Goal: Task Accomplishment & Management: Manage account settings

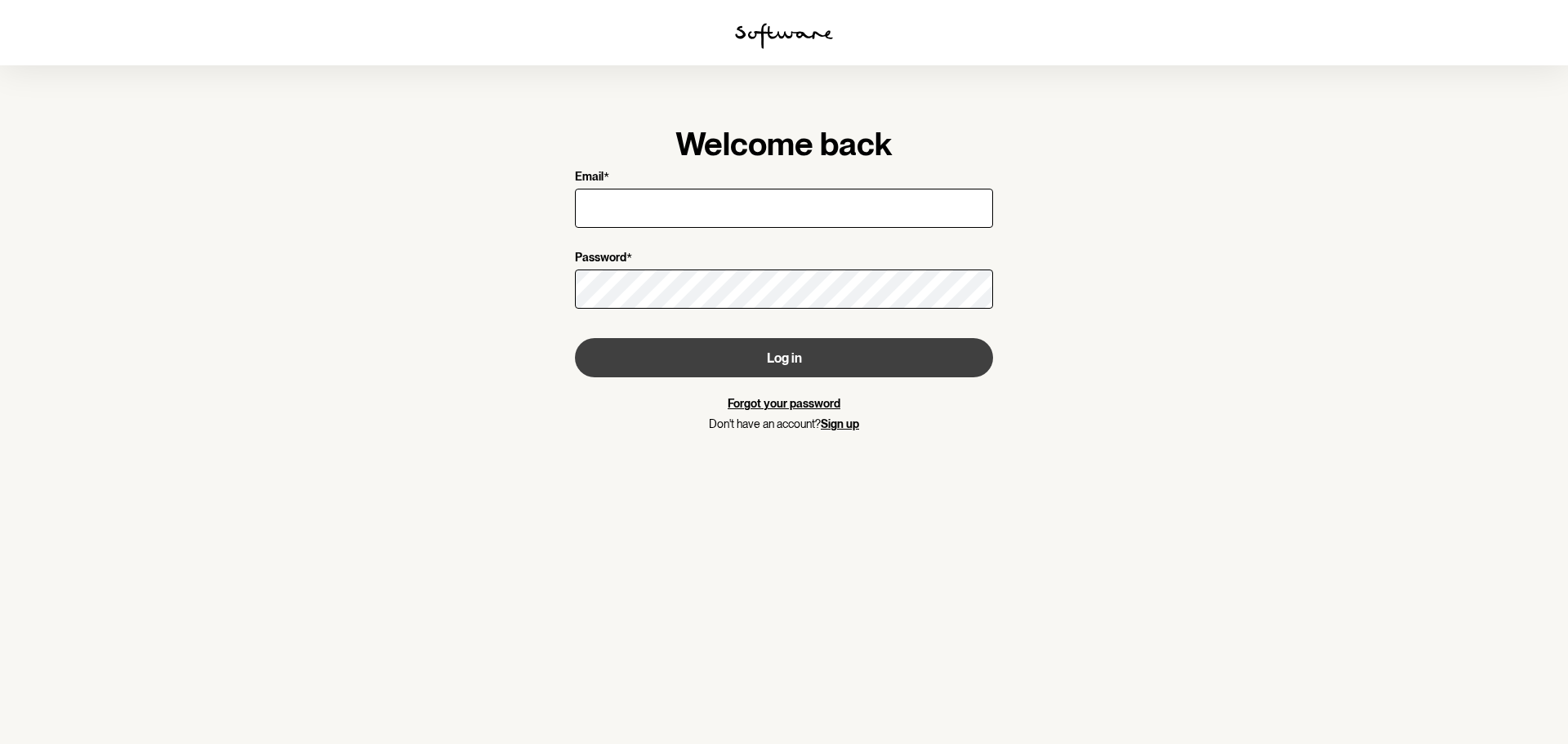
type input "[PERSON_NAME][EMAIL_ADDRESS][DOMAIN_NAME]"
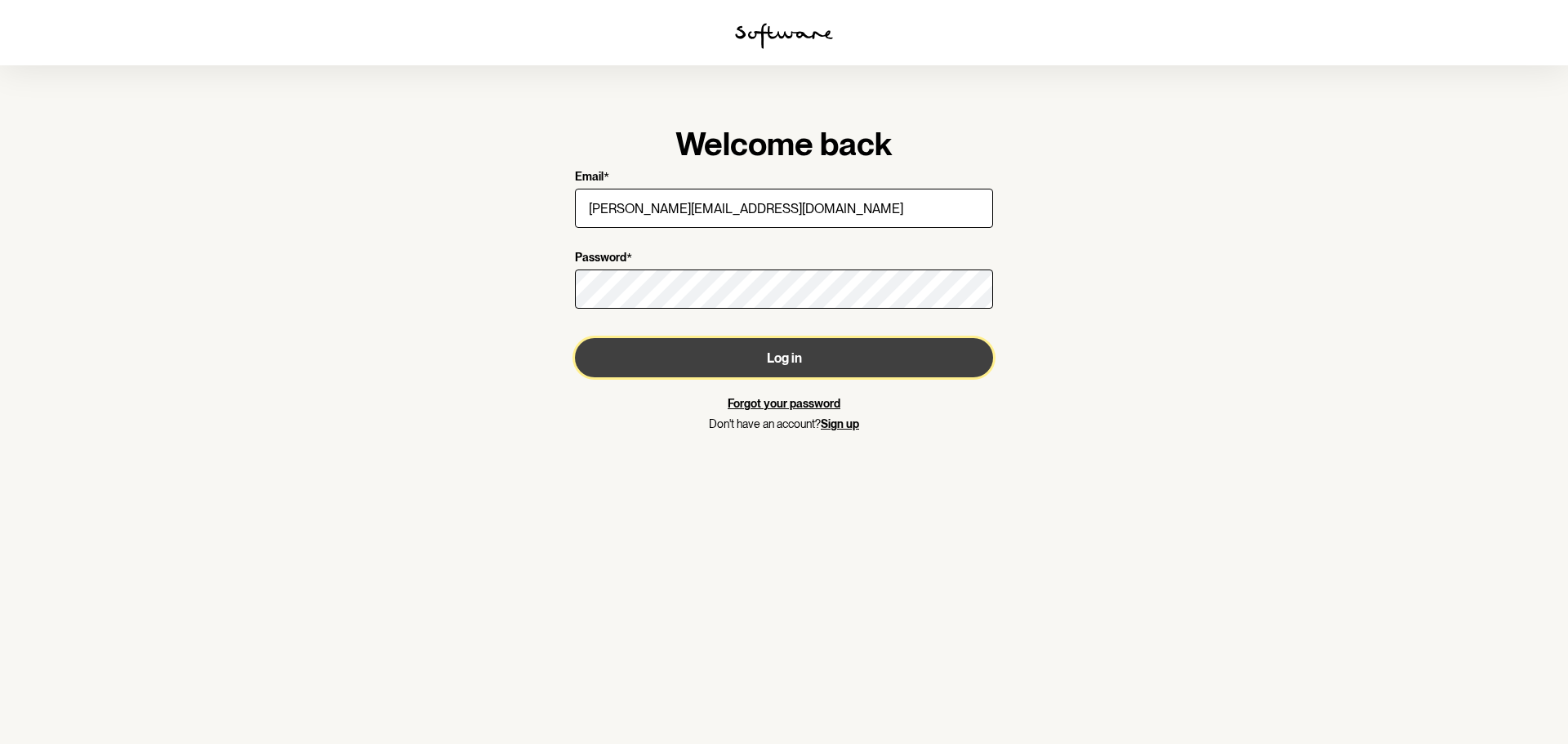
click at [719, 356] on button "Log in" at bounding box center [784, 357] width 418 height 39
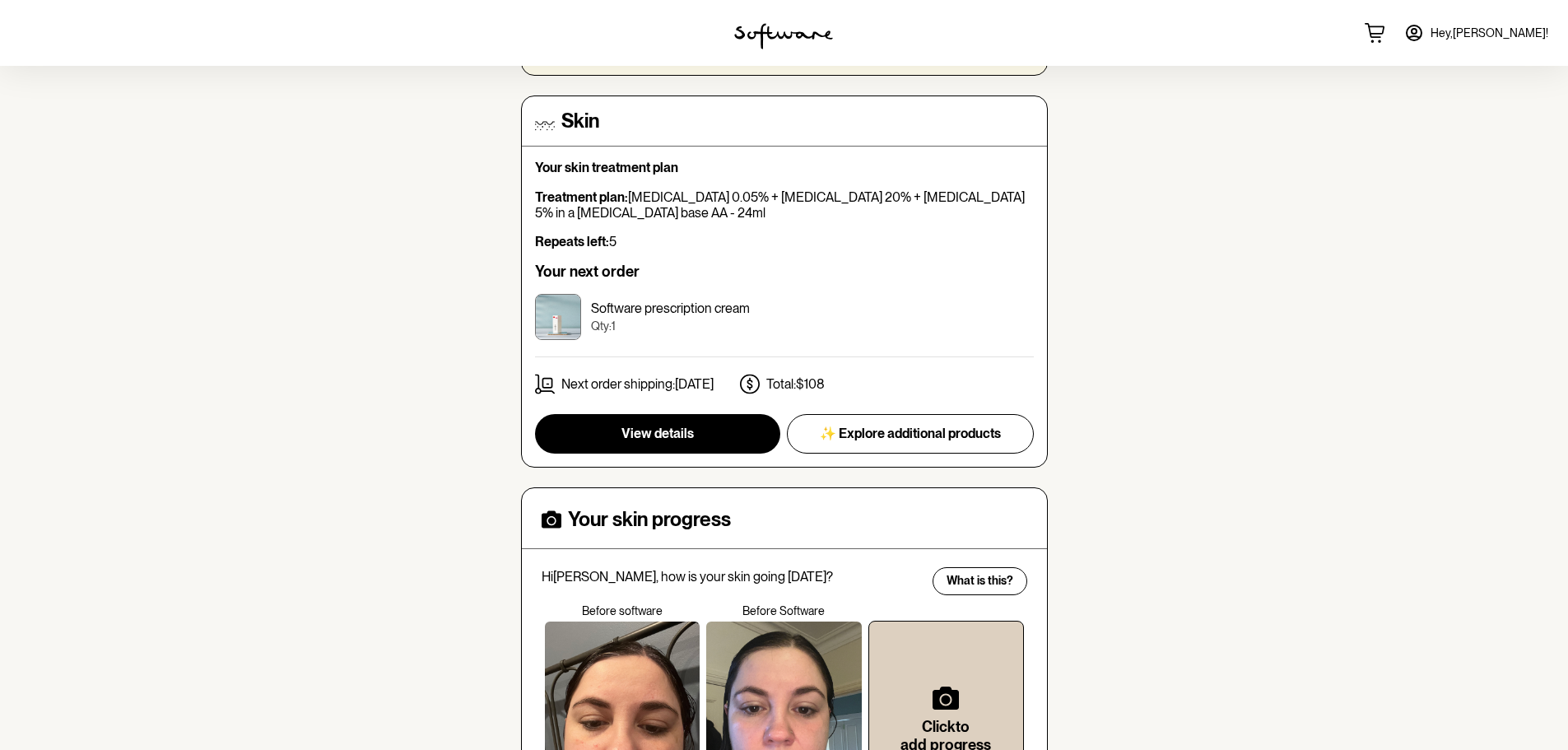
scroll to position [330, 0]
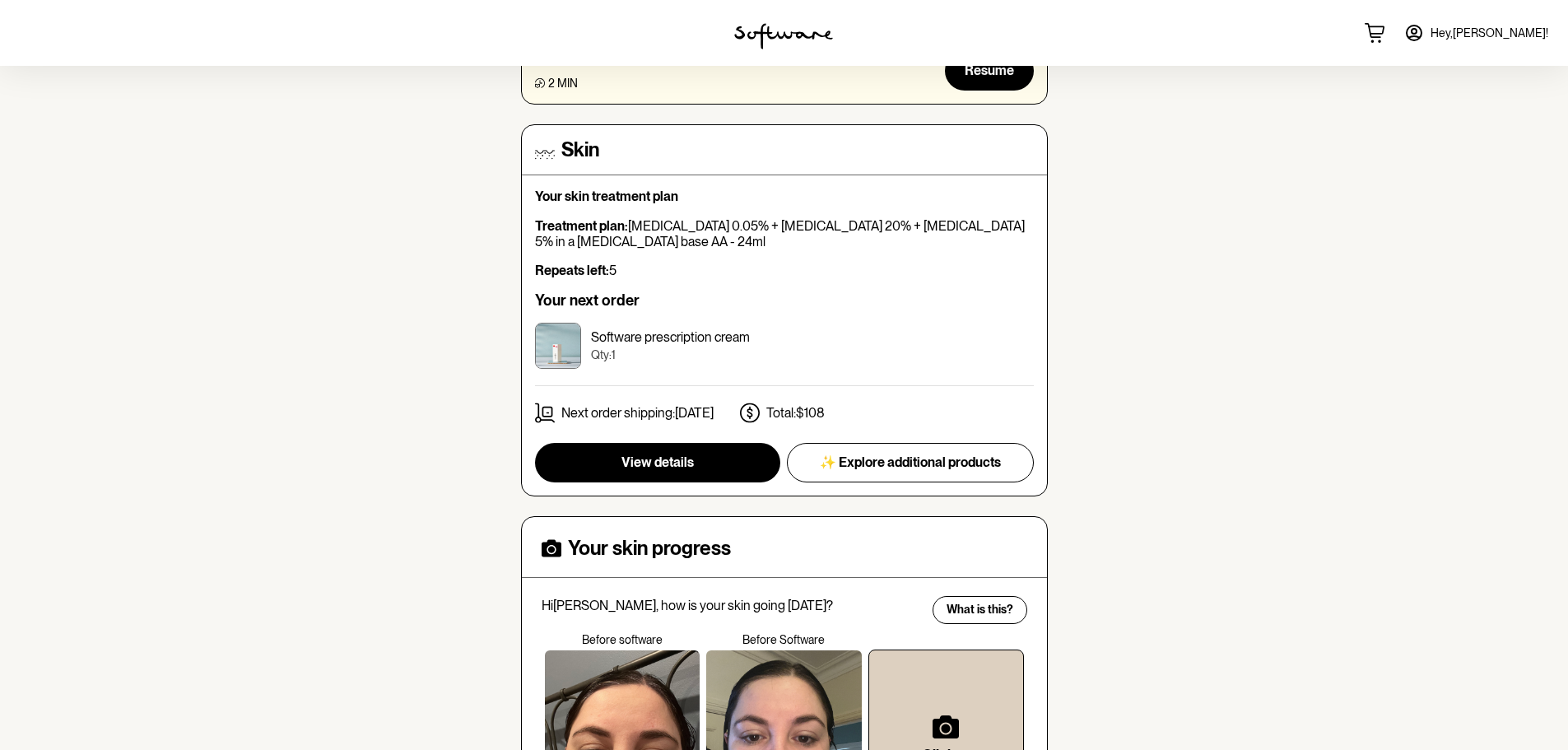
click at [659, 462] on span "View details" at bounding box center [658, 462] width 72 height 16
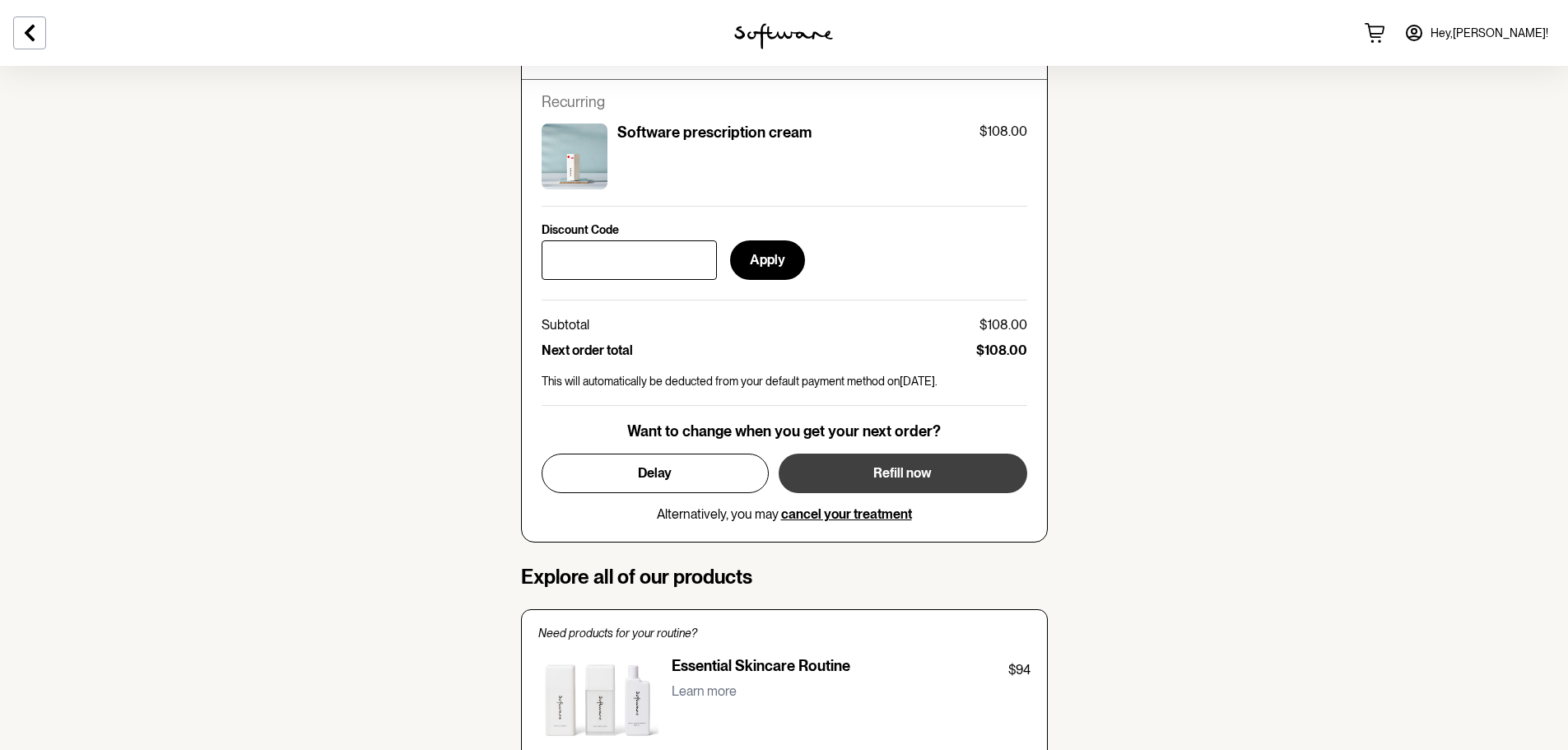
scroll to position [741, 0]
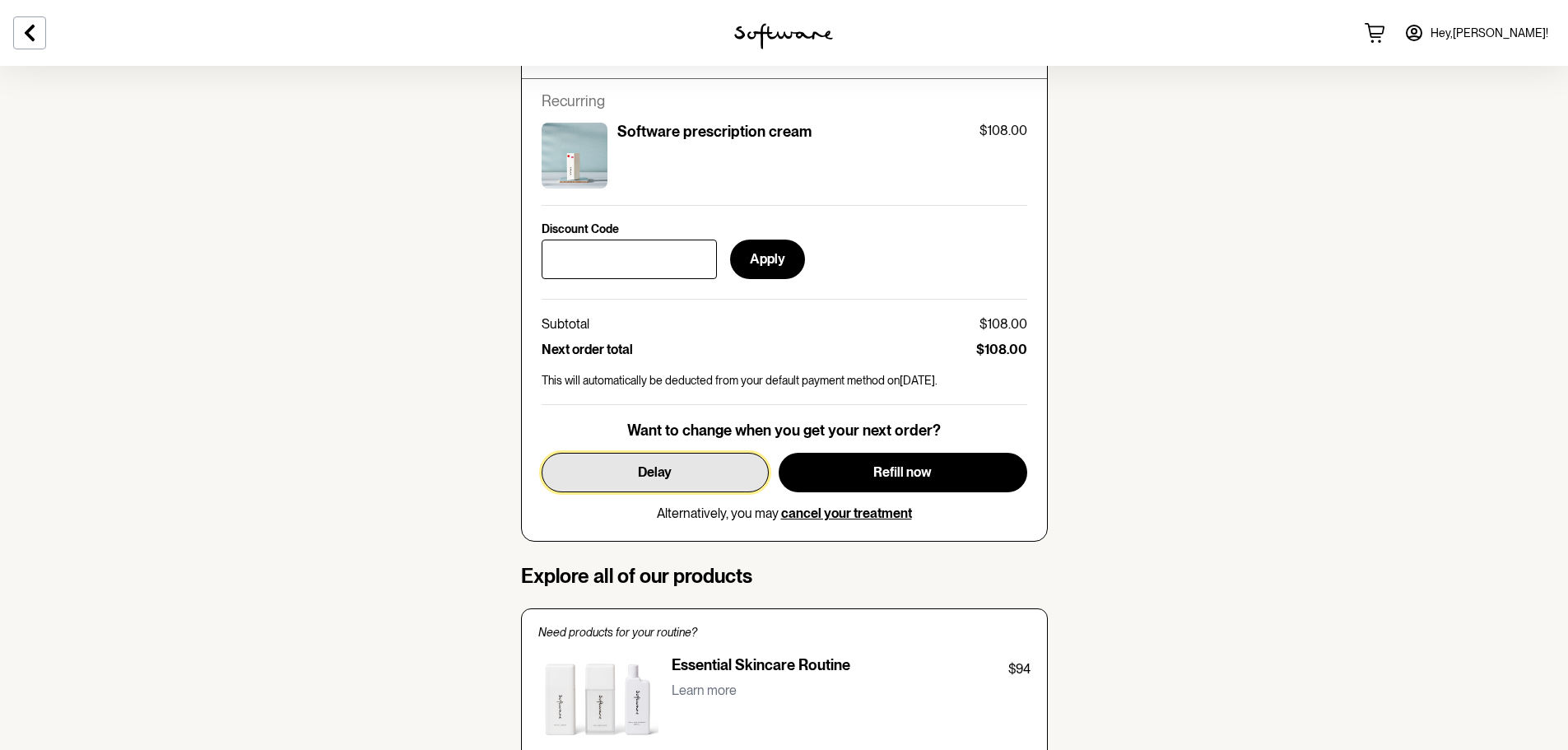
click at [662, 481] on button "Delay" at bounding box center [655, 472] width 227 height 40
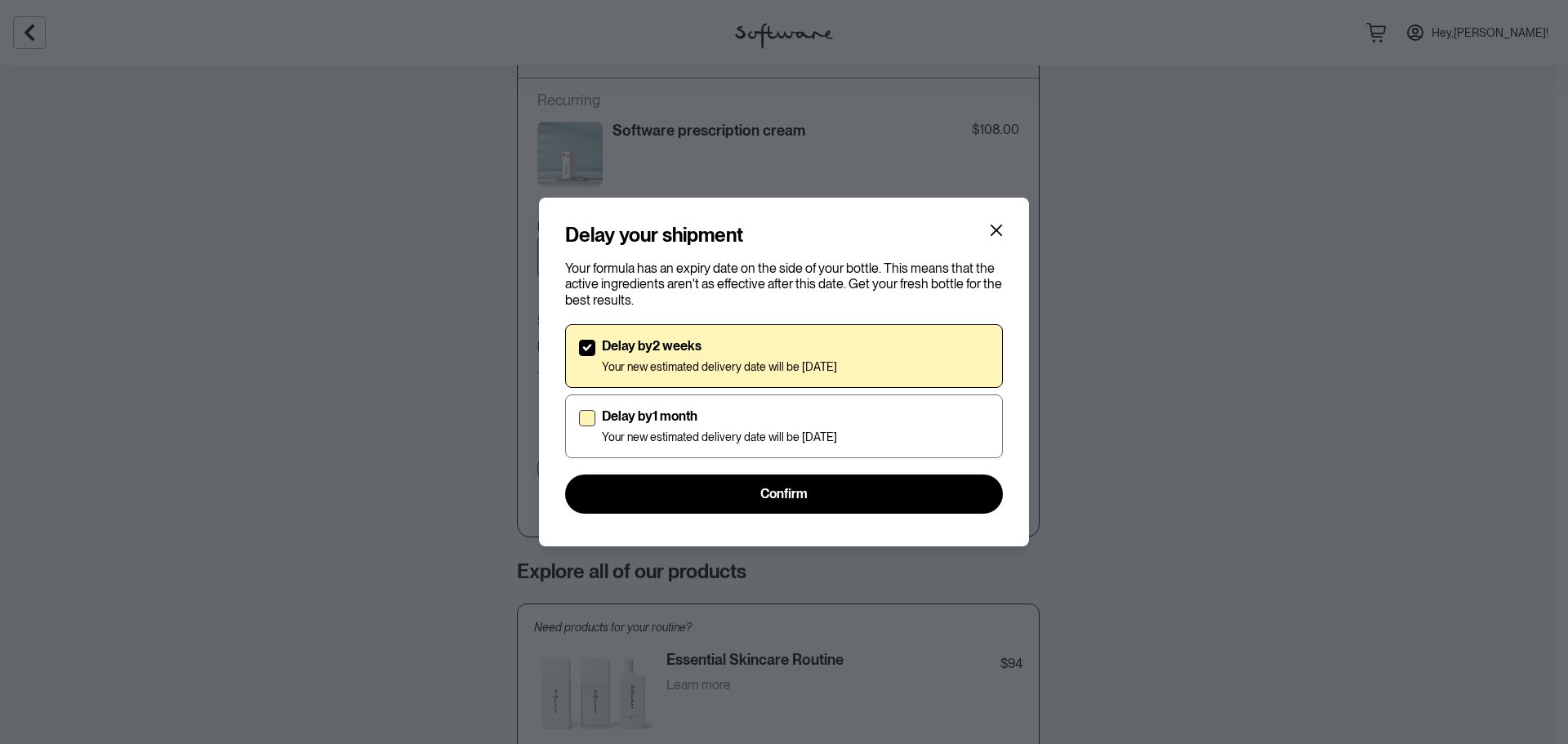
click at [574, 411] on label "Delay by 1 month Your new estimated delivery date will be [DATE]" at bounding box center [784, 425] width 437 height 63
click at [578, 425] on input "Delay by 1 month Your new estimated delivery date will be [DATE]" at bounding box center [578, 425] width 1 height 1
checkbox input "true"
checkbox input "false"
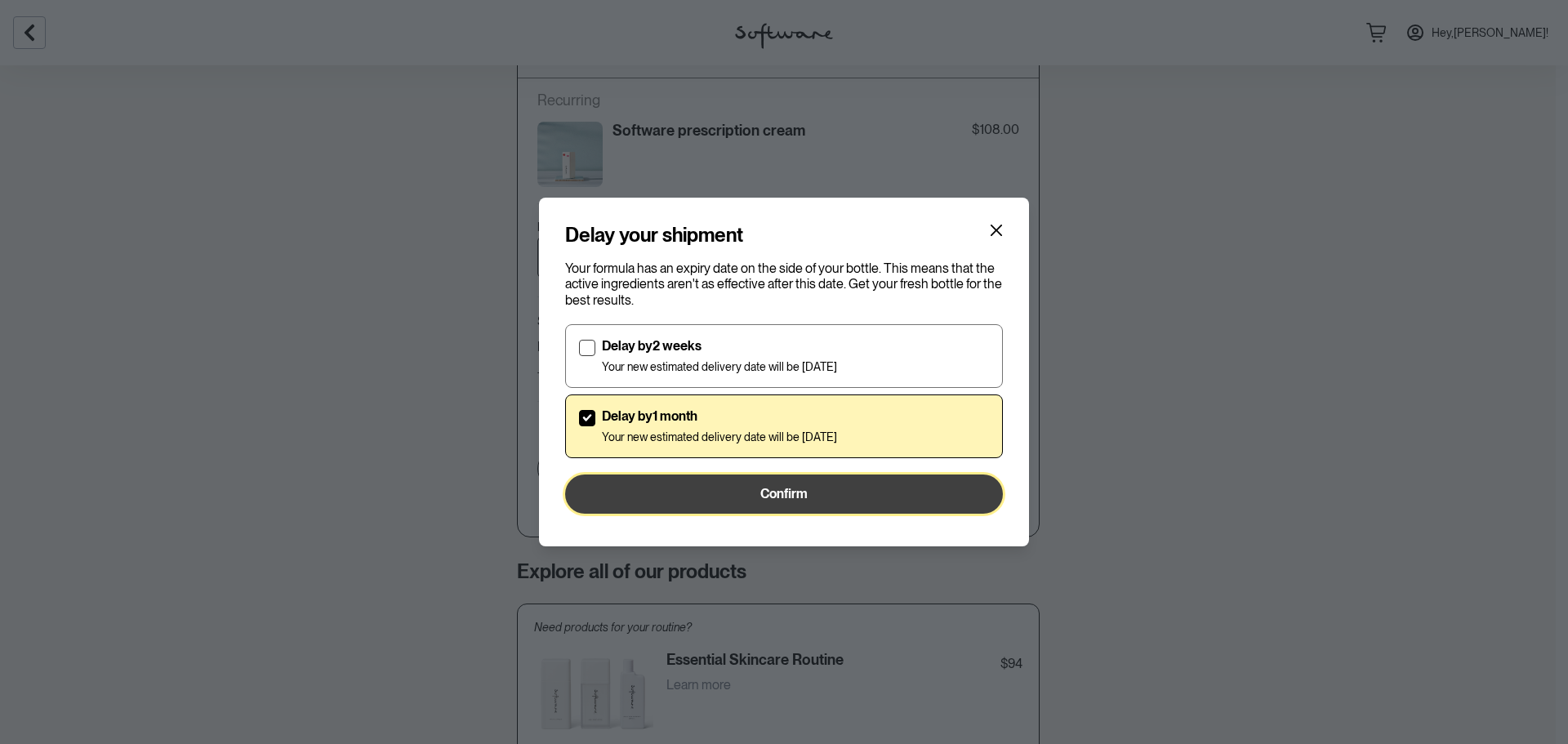
click at [834, 493] on button "Confirm" at bounding box center [784, 493] width 437 height 39
